Goal: Task Accomplishment & Management: Use online tool/utility

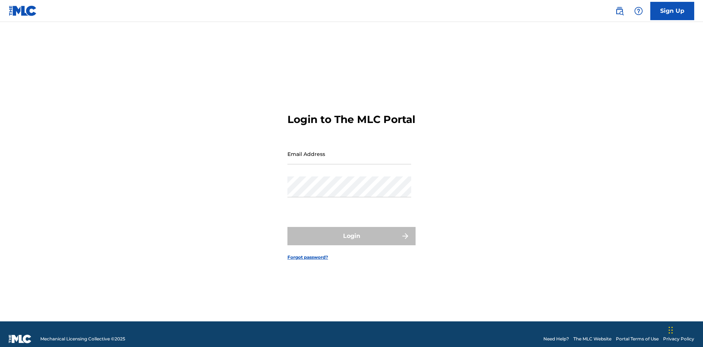
scroll to position [10, 0]
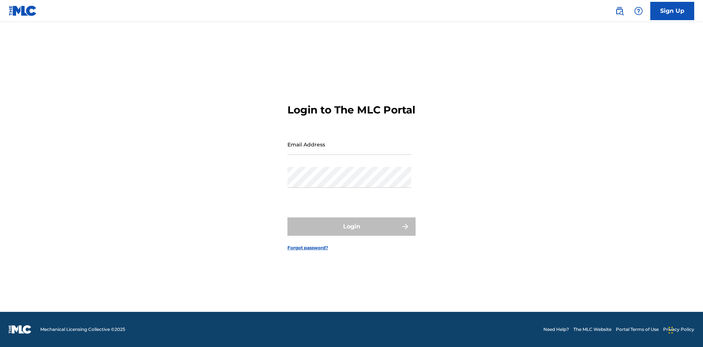
click at [349, 150] on input "Email Address" at bounding box center [349, 144] width 124 height 21
type input "Duke.McTesterson@gmail.com"
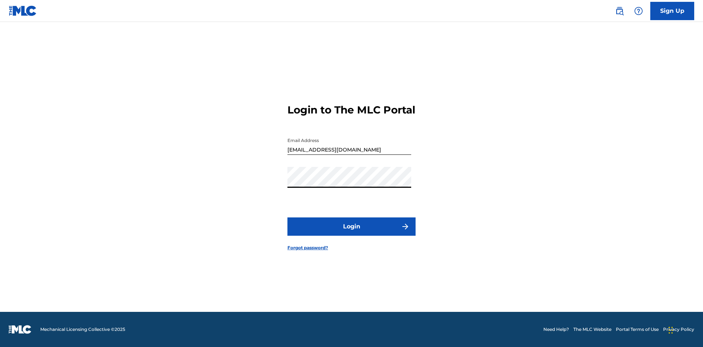
click at [351, 233] on button "Login" at bounding box center [351, 226] width 128 height 18
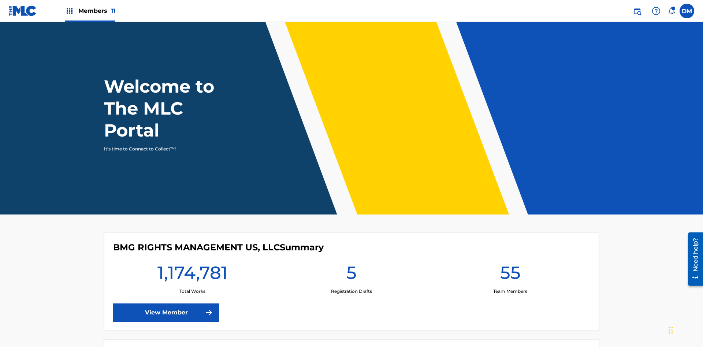
click at [90, 11] on span "Members 11" at bounding box center [96, 11] width 37 height 8
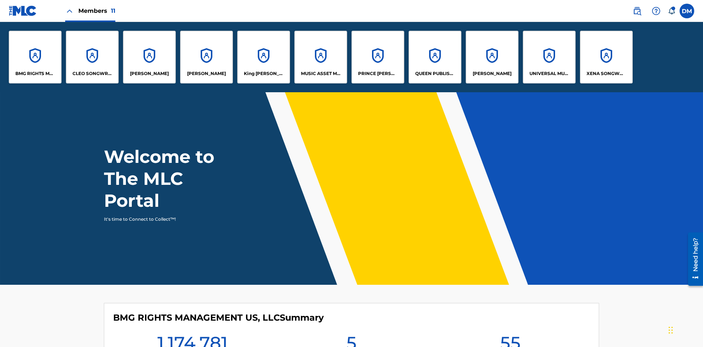
scroll to position [26, 0]
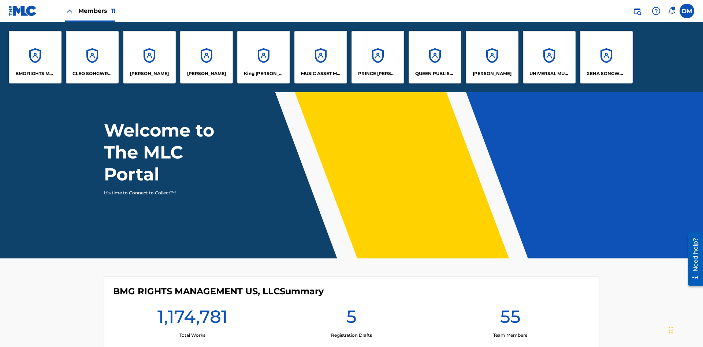
click at [434, 74] on p "QUEEN PUBLISHA" at bounding box center [435, 73] width 40 height 7
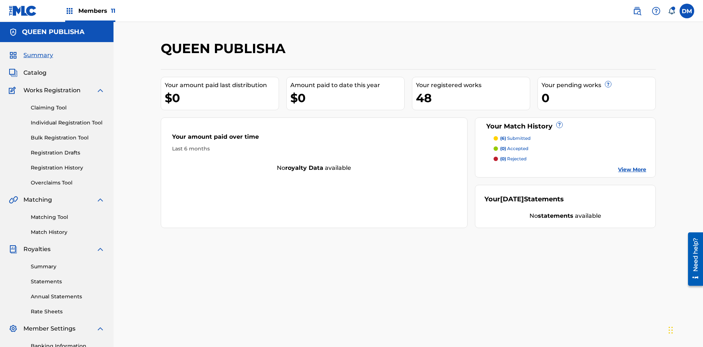
scroll to position [60, 0]
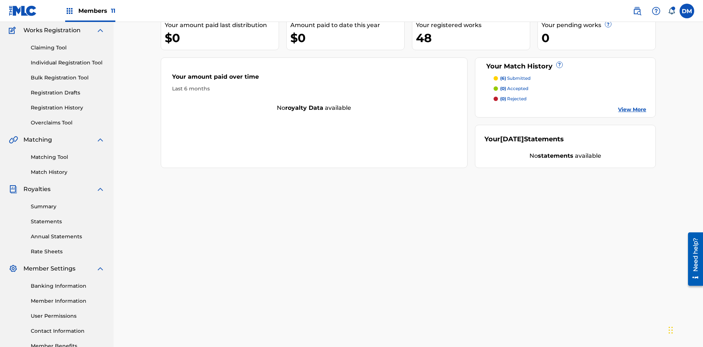
click at [68, 48] on link "Claiming Tool" at bounding box center [68, 48] width 74 height 8
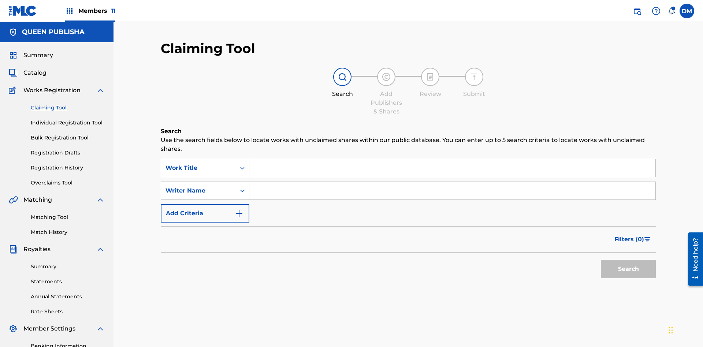
scroll to position [107, 0]
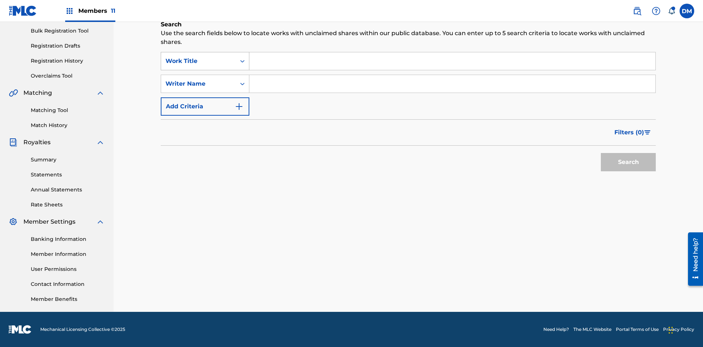
click at [198, 61] on div "Work Title" at bounding box center [198, 61] width 66 height 9
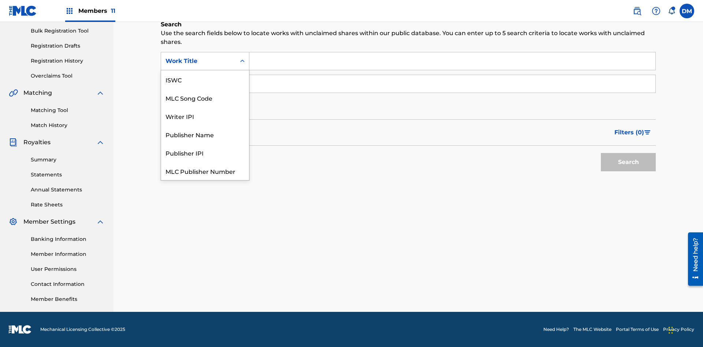
scroll to position [18, 0]
click at [205, 79] on div "MLC Song Code" at bounding box center [205, 79] width 88 height 18
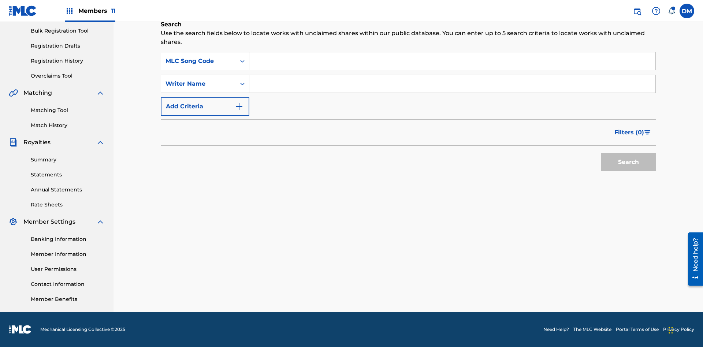
click at [452, 61] on input "Search Form" at bounding box center [452, 61] width 406 height 18
type input "OC72G2"
click at [628, 162] on button "Search" at bounding box center [628, 162] width 55 height 18
click at [629, 132] on span "Filters ( 0 )" at bounding box center [629, 132] width 30 height 9
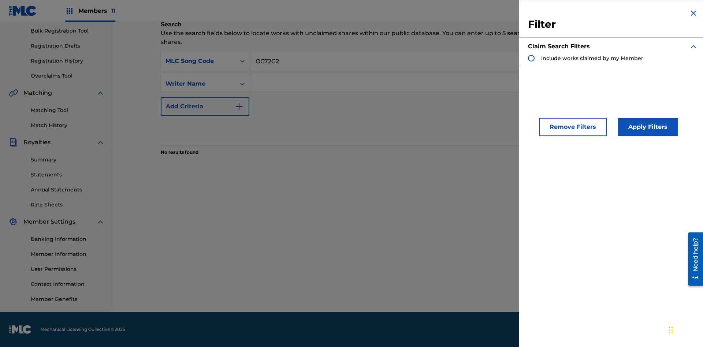
click at [531, 58] on div "Search Form" at bounding box center [531, 58] width 7 height 7
click at [646, 127] on button "Apply Filters" at bounding box center [647, 127] width 60 height 18
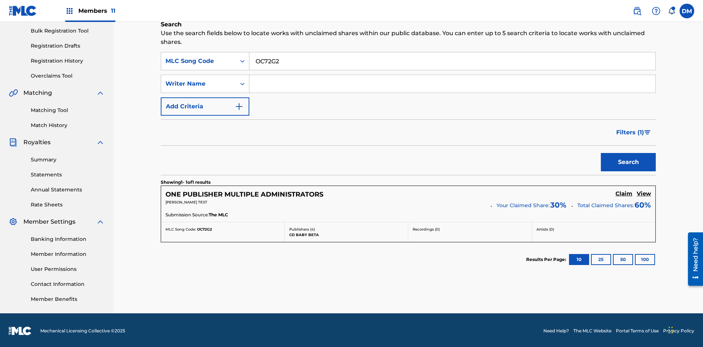
scroll to position [108, 0]
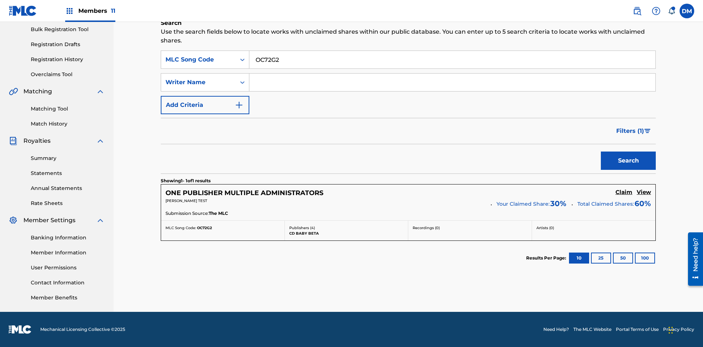
click at [643, 192] on h5 "View" at bounding box center [643, 192] width 14 height 7
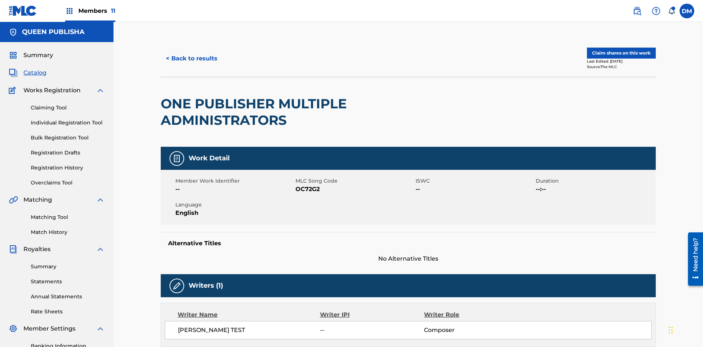
scroll to position [4, 0]
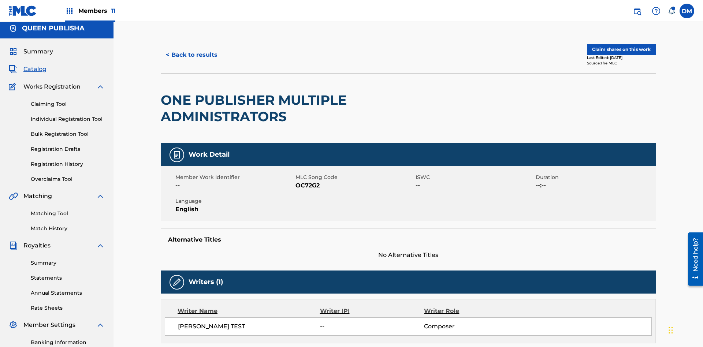
click at [620, 49] on button "Claim shares on this work" at bounding box center [621, 49] width 69 height 11
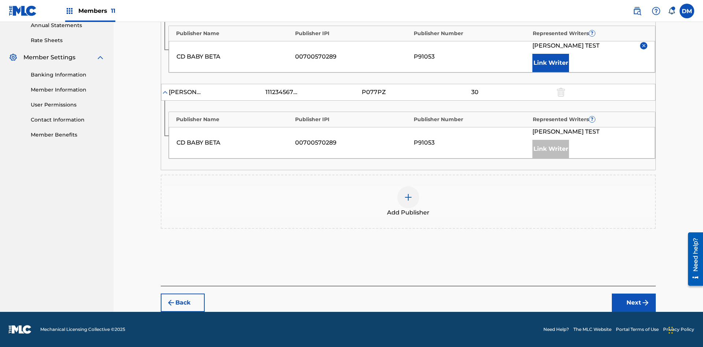
scroll to position [227, 0]
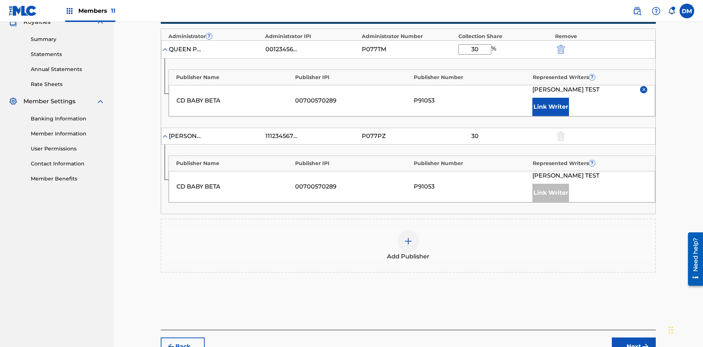
click at [474, 49] on input "30" at bounding box center [474, 49] width 33 height 10
type input "35"
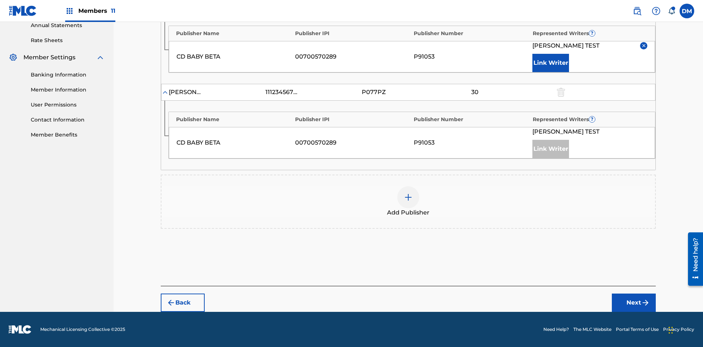
click at [633, 303] on button "Next" at bounding box center [634, 302] width 44 height 18
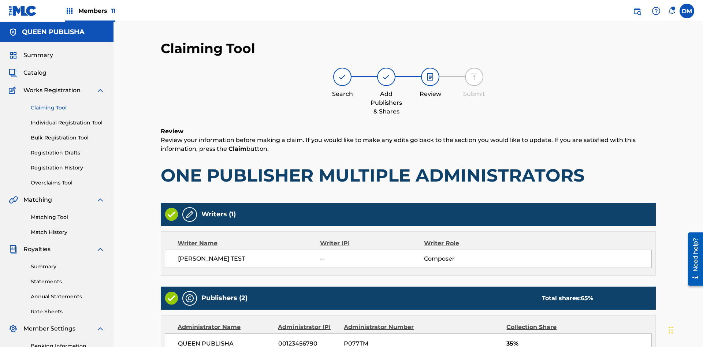
scroll to position [205, 0]
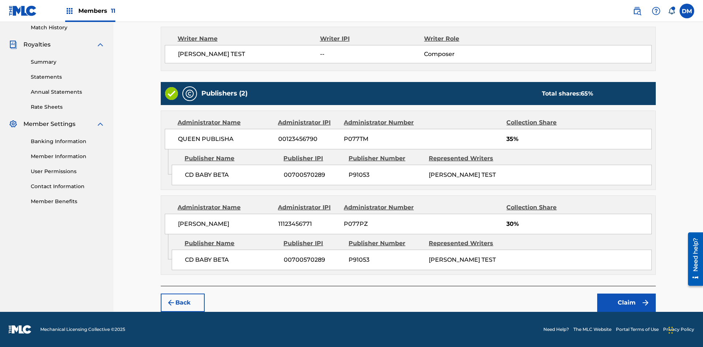
click at [626, 303] on button "Claim" at bounding box center [626, 302] width 59 height 18
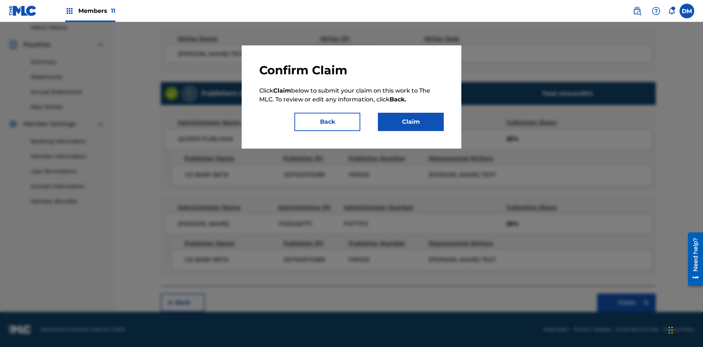
click at [411, 122] on button "Claim" at bounding box center [411, 122] width 66 height 18
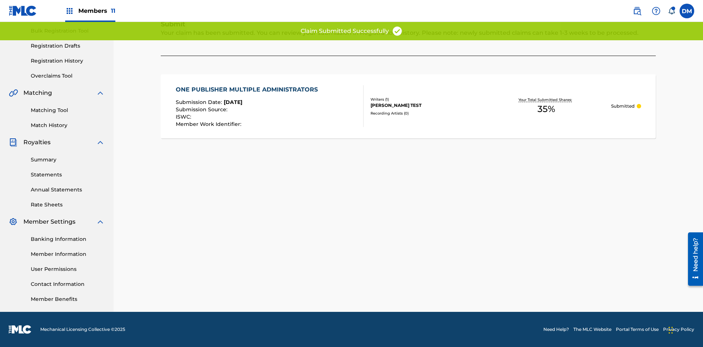
scroll to position [107, 0]
click at [68, 61] on link "Registration History" at bounding box center [68, 61] width 74 height 8
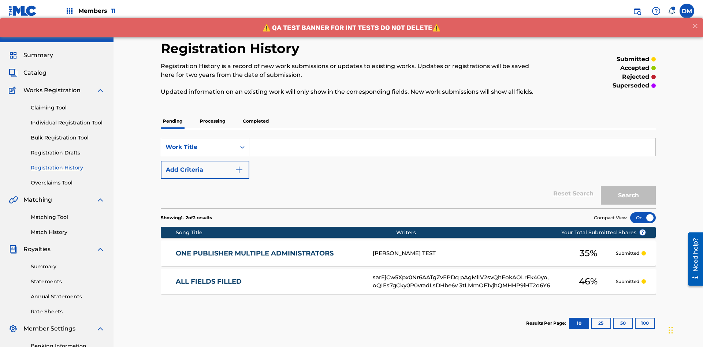
scroll to position [94, 0]
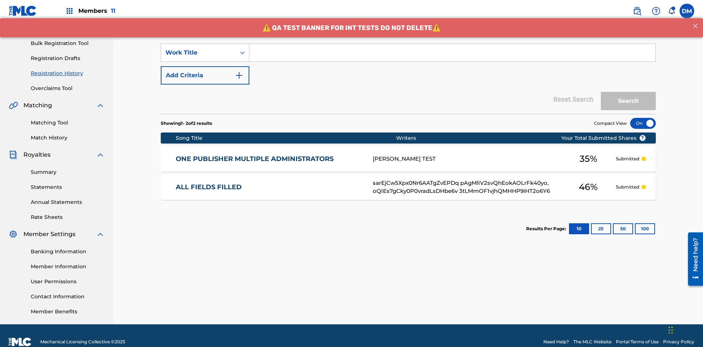
click at [452, 53] on input "Search Form" at bounding box center [452, 53] width 406 height 18
type input "ONE PUBLISHER MULTIPLE ADMINISTRATORS"
click at [628, 92] on button "Search" at bounding box center [628, 101] width 55 height 18
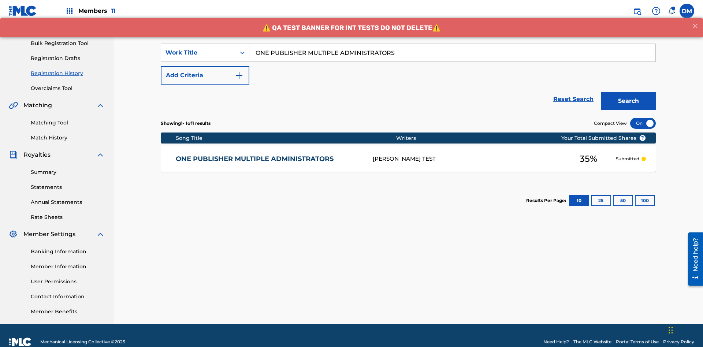
click at [643, 118] on div at bounding box center [643, 123] width 26 height 11
